Goal: Information Seeking & Learning: Learn about a topic

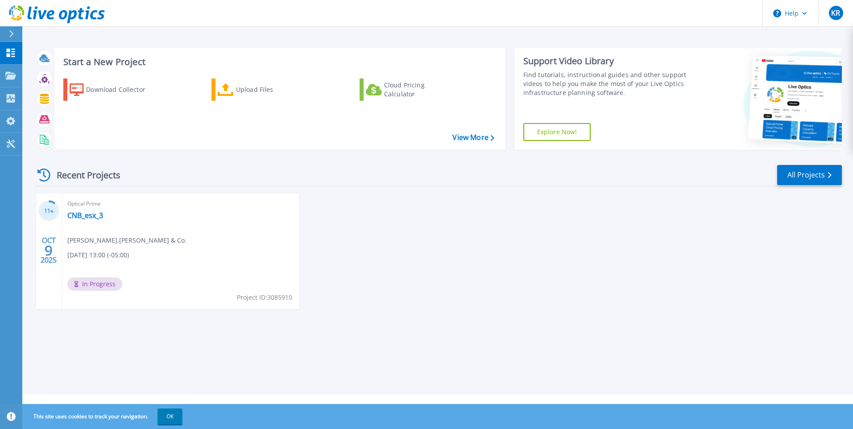
click at [388, 272] on div "11 % [DATE] Optical Prime CNB_esx_3 [PERSON_NAME] , [PERSON_NAME] & Co. [DATE] …" at bounding box center [434, 260] width 814 height 133
click at [89, 215] on link "CNB_esx_3" at bounding box center [85, 215] width 36 height 9
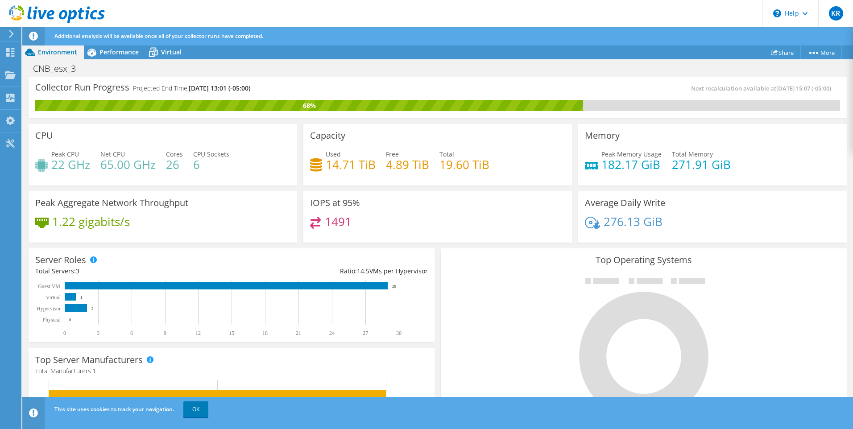
scroll to position [45, 0]
click at [494, 333] on div at bounding box center [643, 349] width 392 height 150
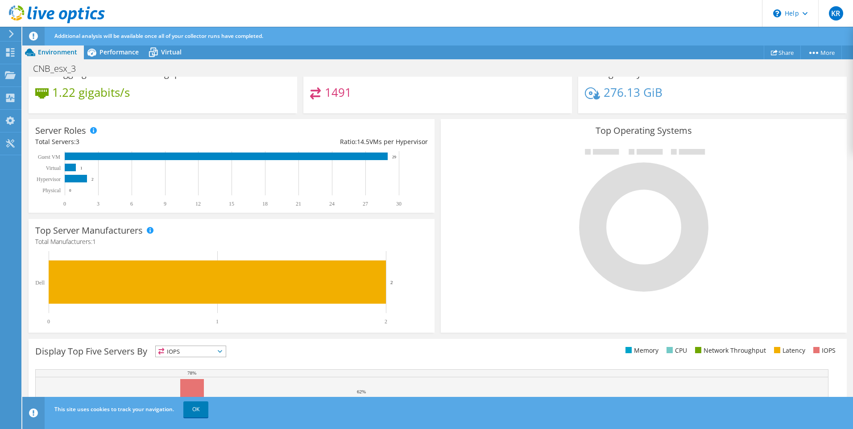
scroll to position [0, 0]
click at [86, 154] on rect at bounding box center [226, 157] width 323 height 8
click at [119, 50] on span "Performance" at bounding box center [118, 52] width 39 height 8
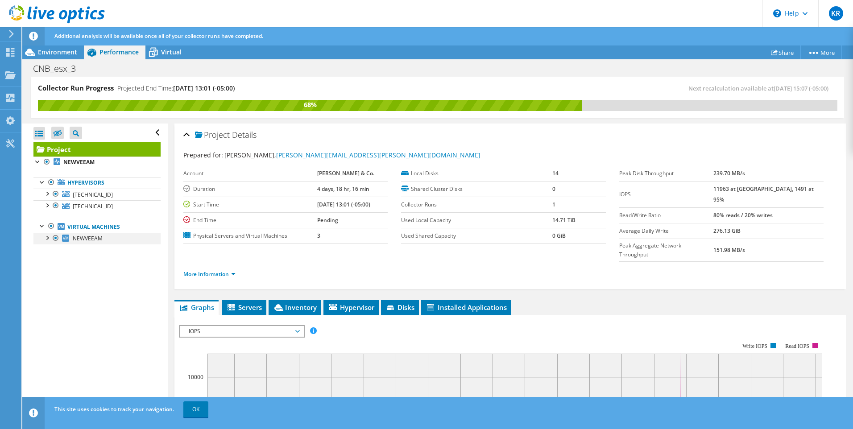
click at [46, 236] on div at bounding box center [46, 237] width 9 height 9
click at [67, 260] on icon at bounding box center [69, 262] width 7 height 4
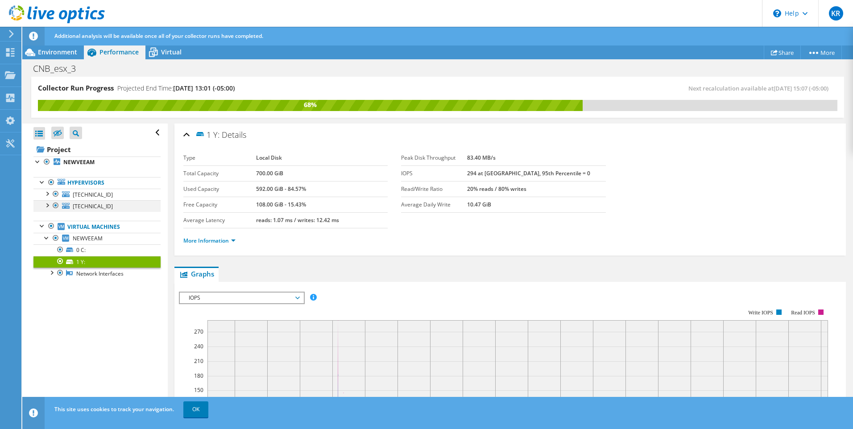
click at [48, 202] on div at bounding box center [46, 204] width 9 height 9
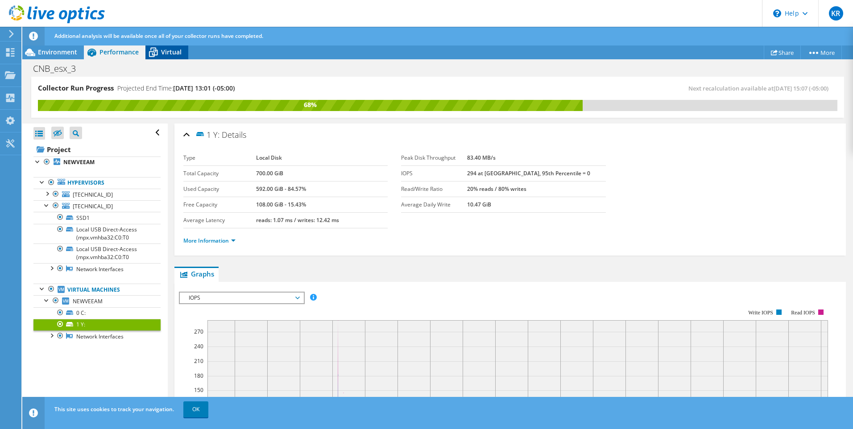
click at [168, 49] on span "Virtual" at bounding box center [171, 52] width 21 height 8
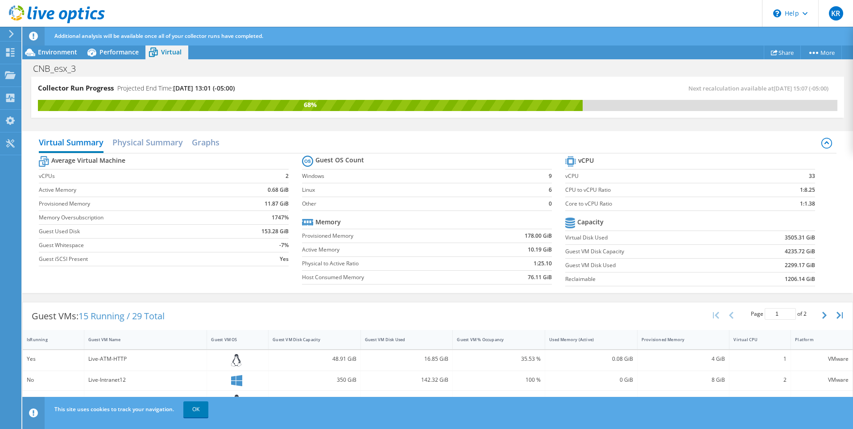
scroll to position [178, 0]
click at [194, 410] on link "OK" at bounding box center [195, 409] width 25 height 16
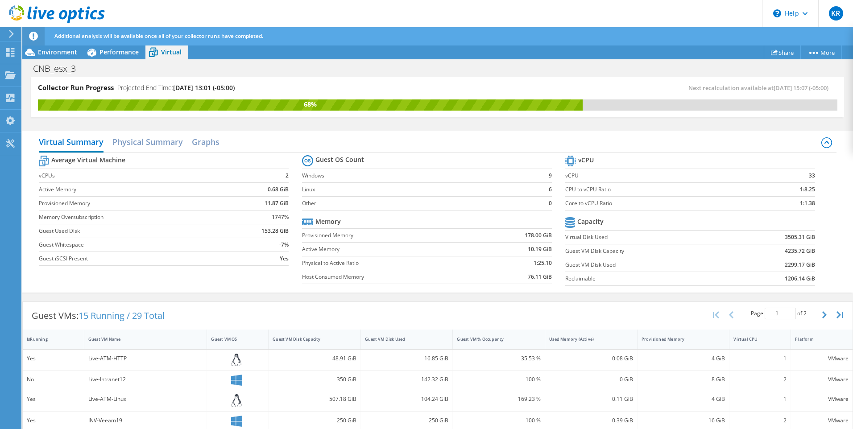
scroll to position [94, 0]
click at [149, 142] on h2 "Physical Summary" at bounding box center [147, 143] width 70 height 20
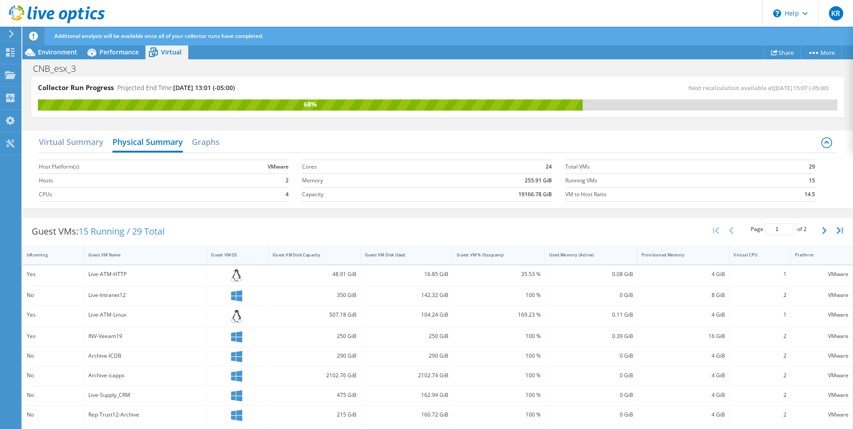
scroll to position [228, 0]
click at [167, 144] on h2 "Physical Summary" at bounding box center [147, 143] width 70 height 20
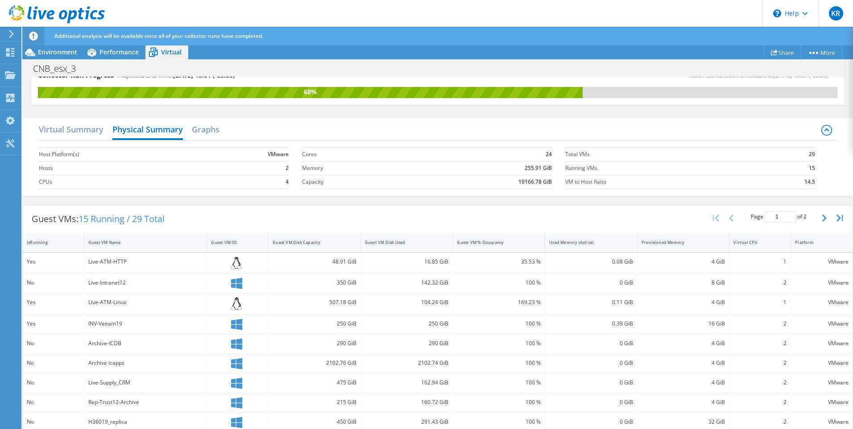
scroll to position [0, 0]
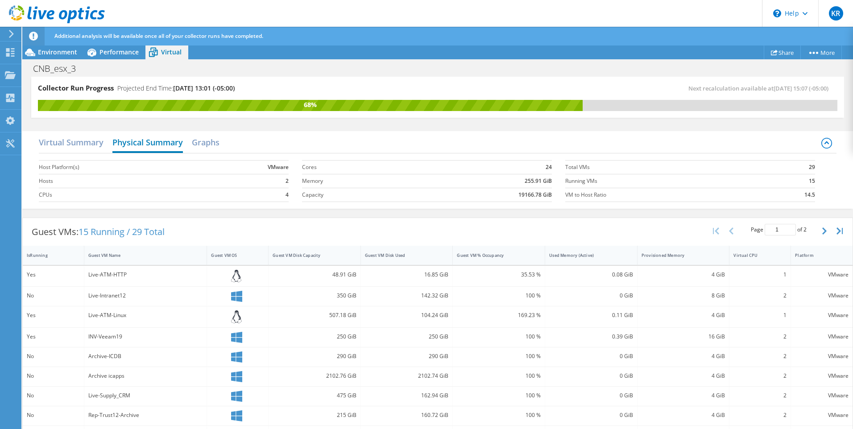
click at [143, 141] on h2 "Physical Summary" at bounding box center [147, 143] width 70 height 20
click at [214, 142] on h2 "Graphs" at bounding box center [206, 143] width 28 height 20
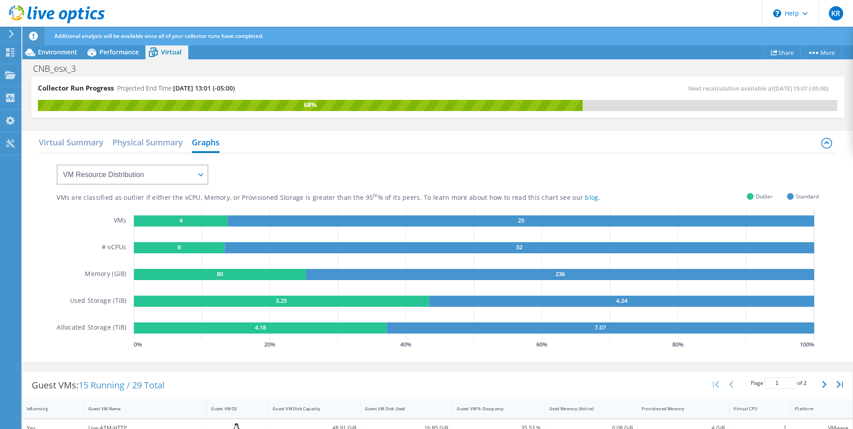
scroll to position [94, 0]
click at [202, 173] on select "VM Resource Distribution Provisioning Contrast Over Provisioning" at bounding box center [133, 175] width 152 height 20
click at [156, 144] on h2 "Physical Summary" at bounding box center [147, 143] width 70 height 20
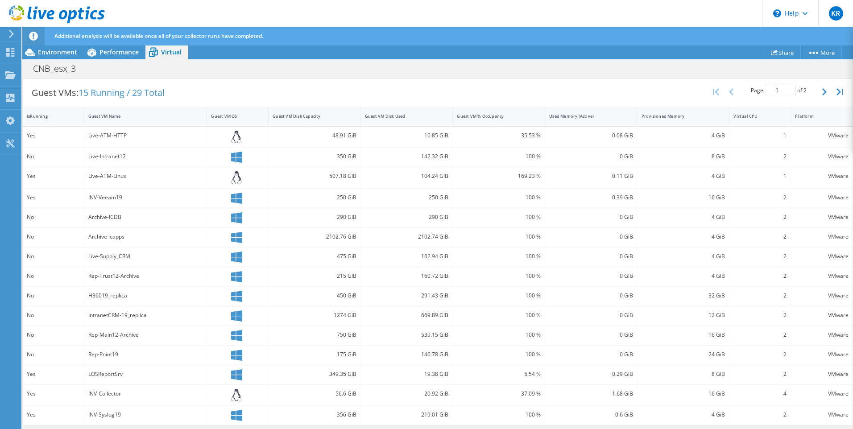
scroll to position [0, 0]
click at [61, 53] on span "Environment" at bounding box center [57, 52] width 39 height 8
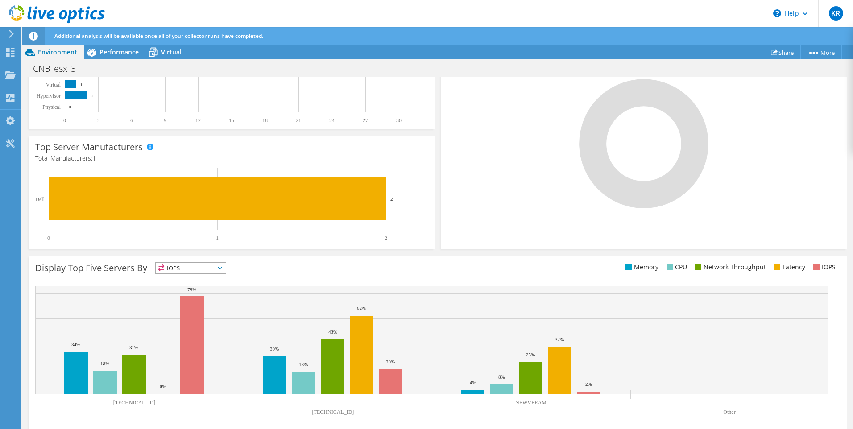
scroll to position [219, 0]
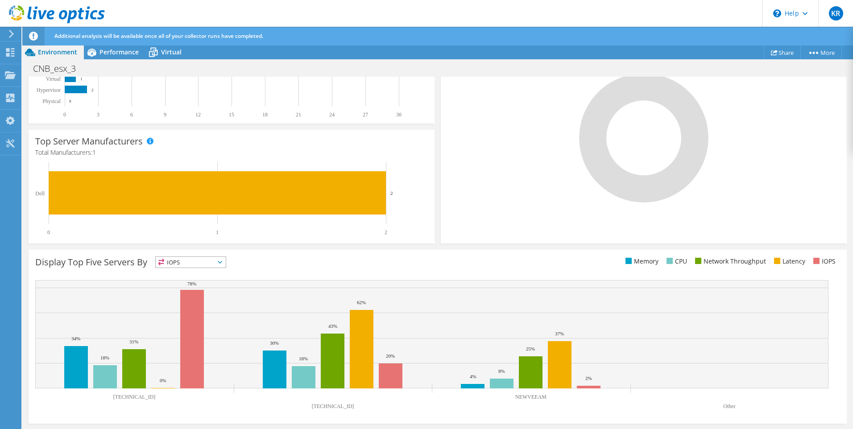
click at [225, 263] on span "IOPS" at bounding box center [191, 262] width 70 height 11
click at [248, 263] on div "Display Top Five Servers By IOPS IOPS" at bounding box center [236, 263] width 402 height 15
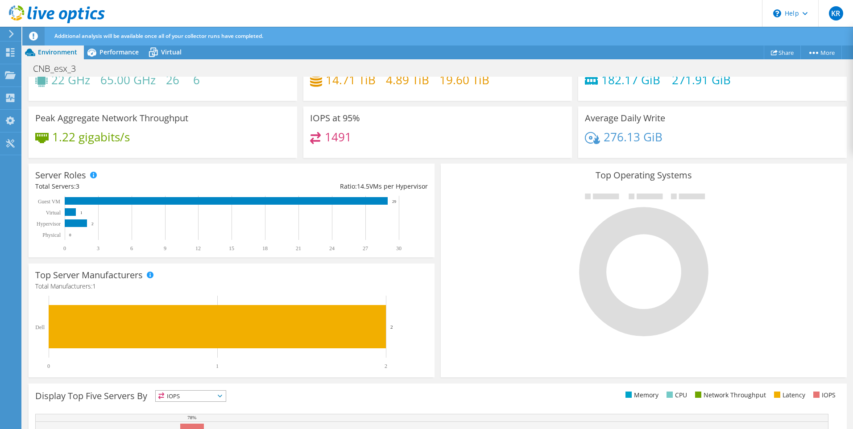
scroll to position [0, 0]
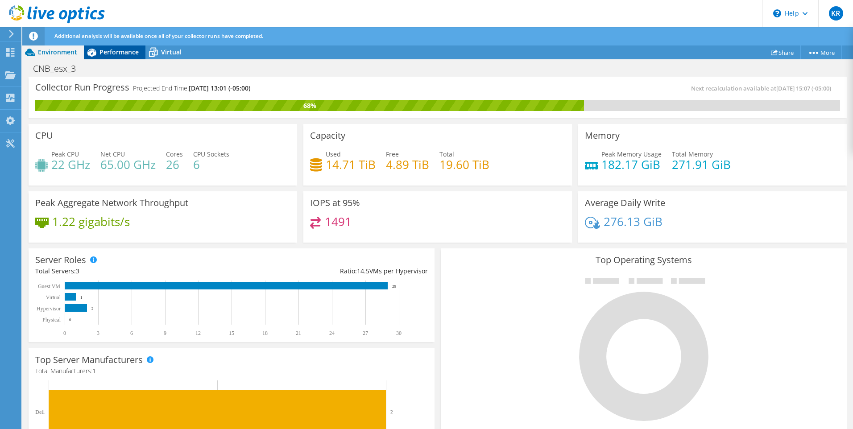
click at [122, 54] on span "Performance" at bounding box center [118, 52] width 39 height 8
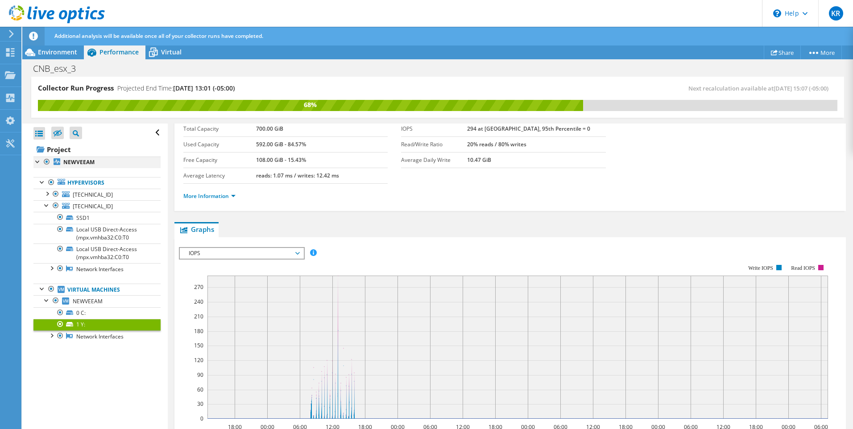
click at [37, 159] on div at bounding box center [37, 161] width 9 height 9
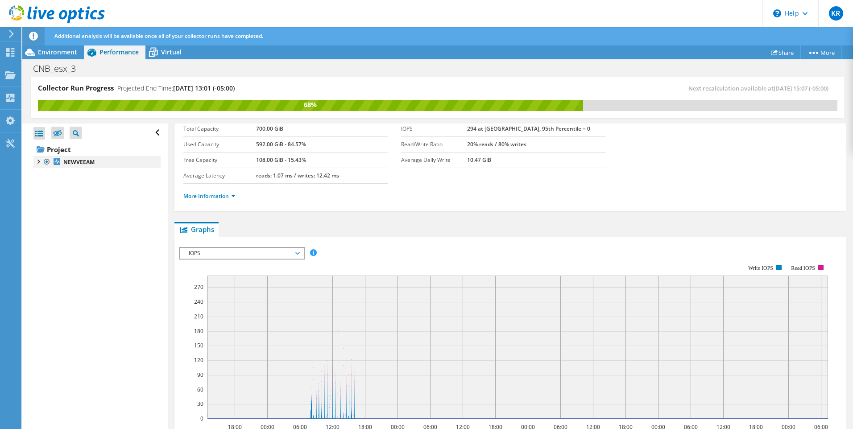
click at [38, 163] on div at bounding box center [37, 161] width 9 height 9
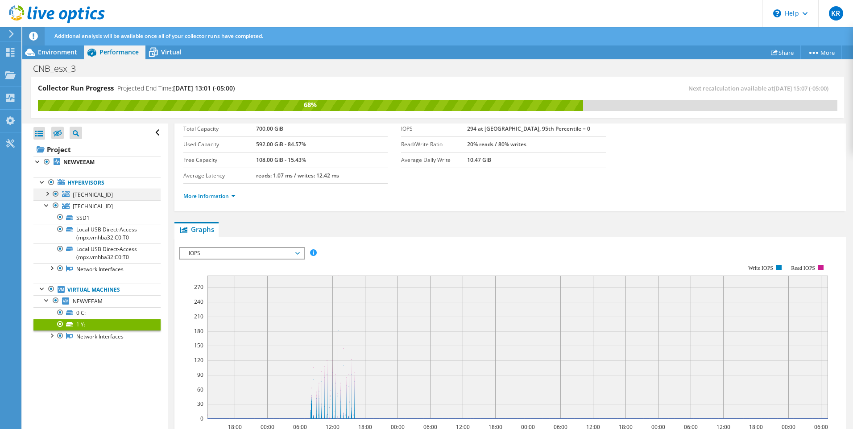
click at [43, 191] on div at bounding box center [46, 193] width 9 height 9
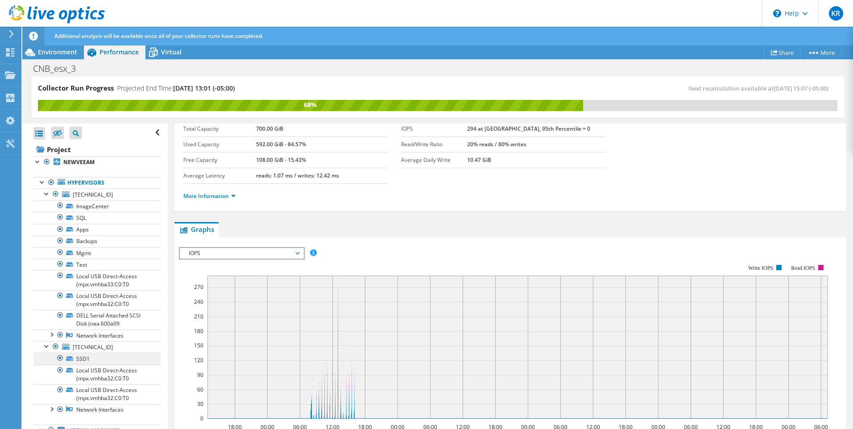
scroll to position [45, 0]
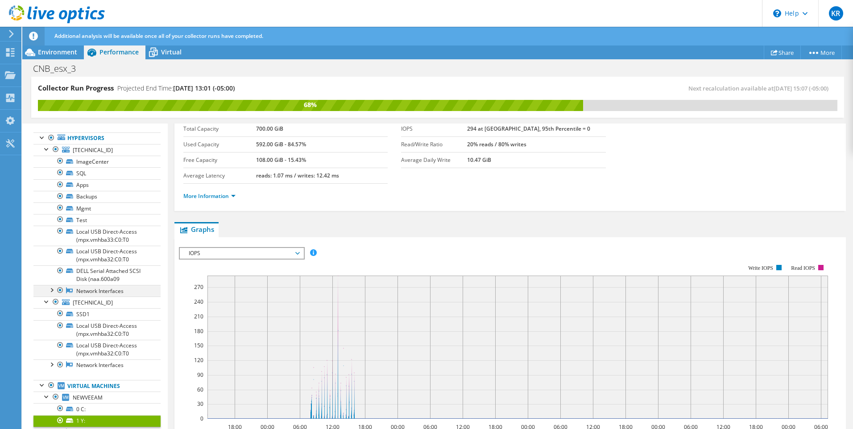
click at [53, 288] on div at bounding box center [51, 289] width 9 height 9
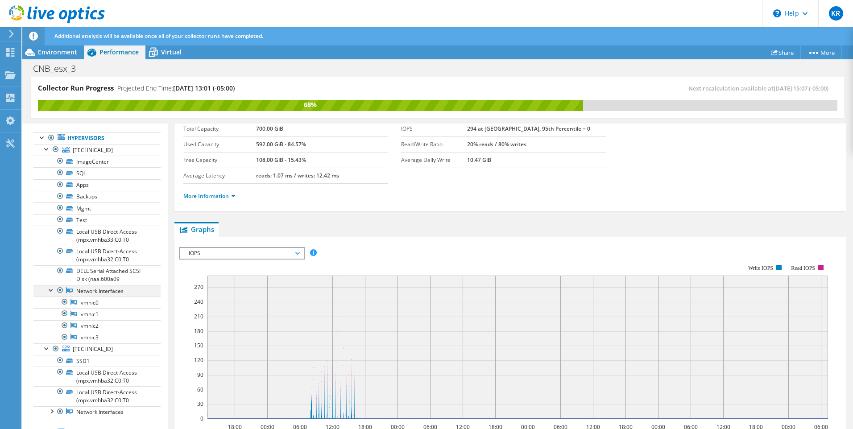
click at [53, 288] on div at bounding box center [51, 289] width 9 height 9
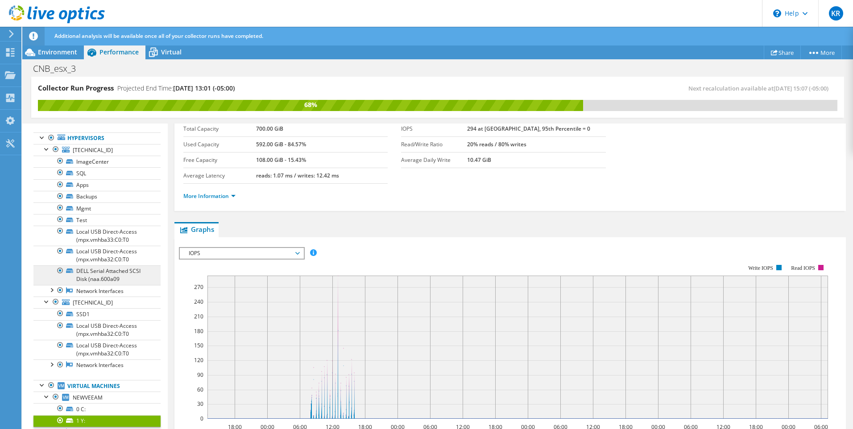
scroll to position [73, 0]
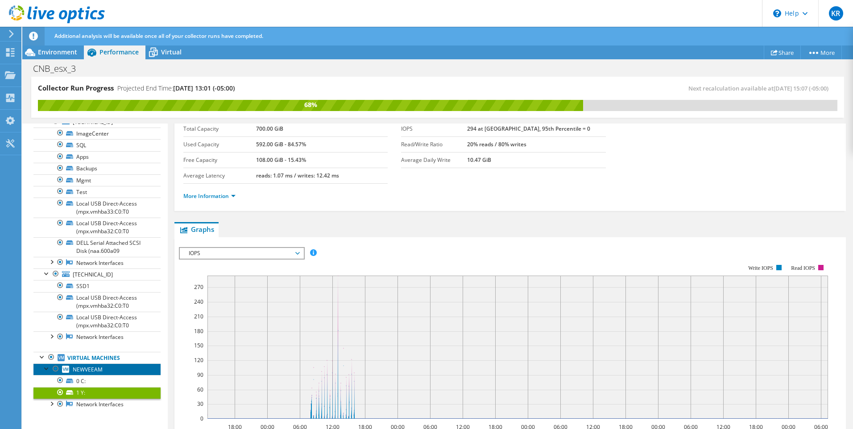
click at [87, 368] on span "NEWVEEAM" at bounding box center [88, 370] width 30 height 8
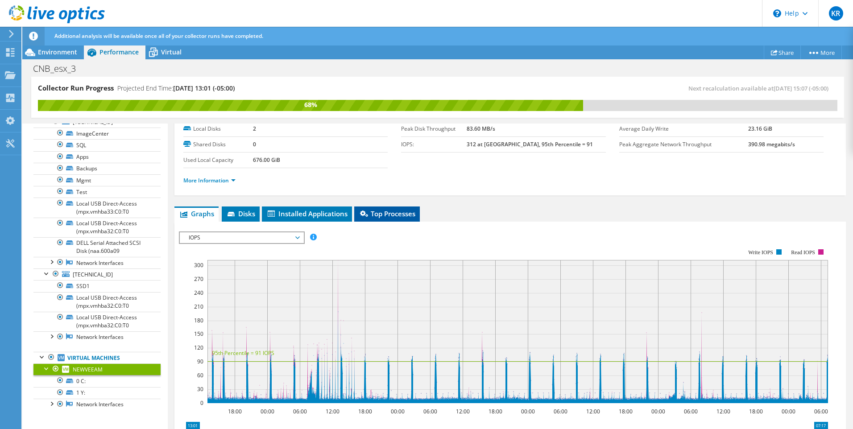
click at [396, 212] on span "Top Processes" at bounding box center [387, 213] width 57 height 9
